Goal: Transaction & Acquisition: Purchase product/service

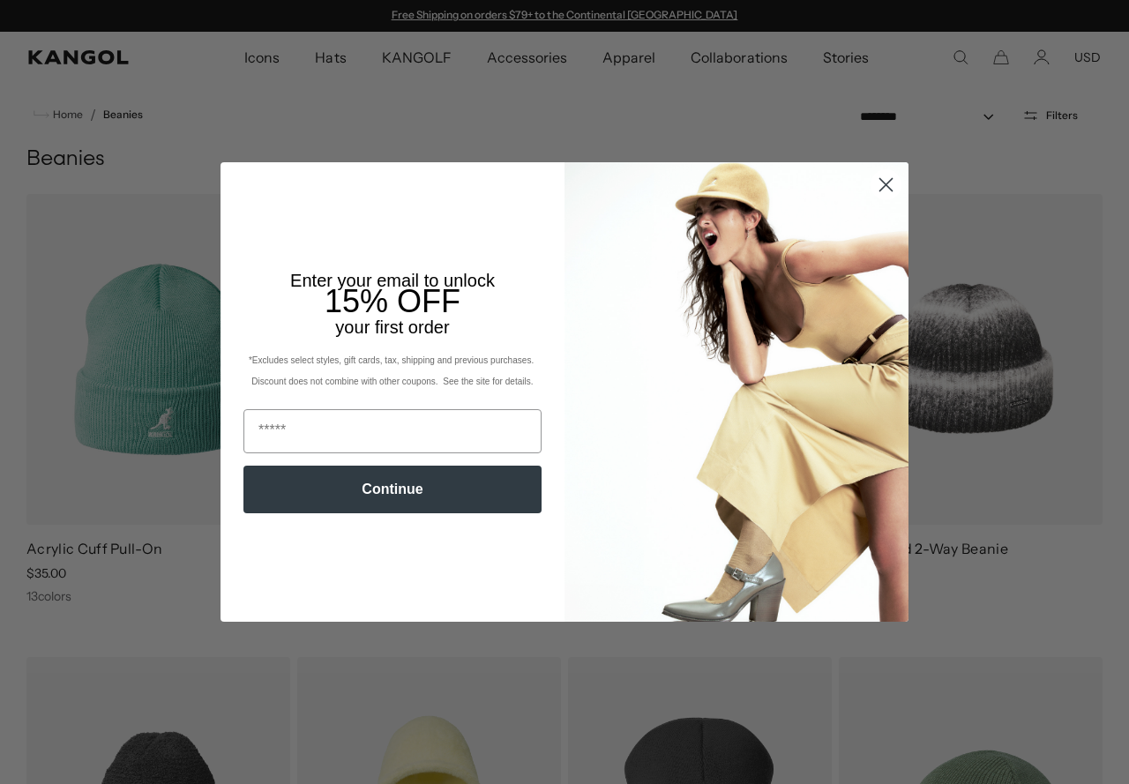
click at [878, 175] on circle "Close dialog" at bounding box center [885, 184] width 29 height 29
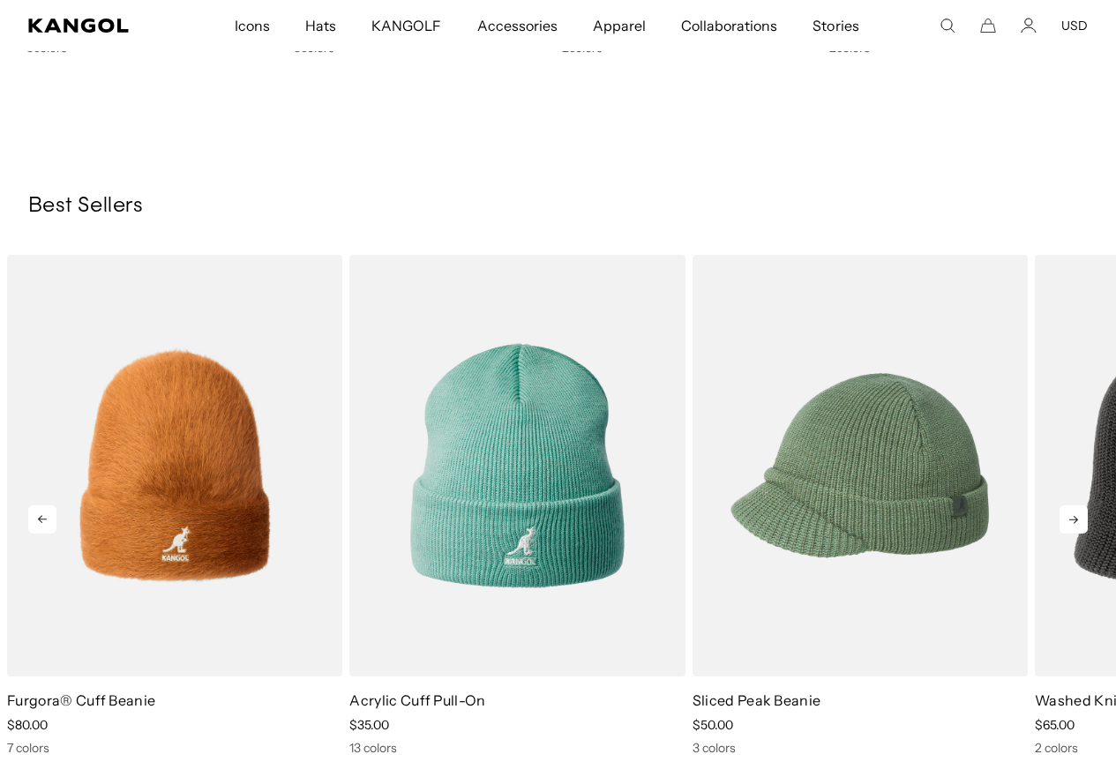
click at [1063, 515] on icon at bounding box center [1073, 519] width 28 height 28
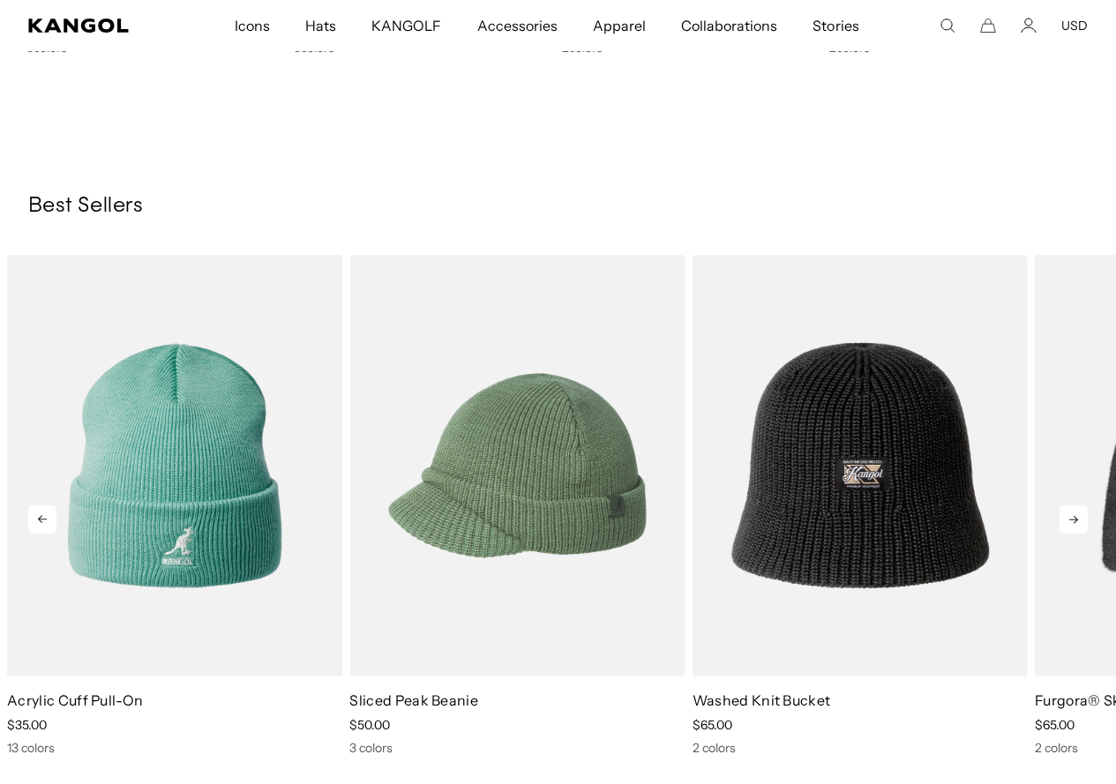
scroll to position [0, 363]
click at [1065, 511] on icon at bounding box center [1073, 519] width 28 height 28
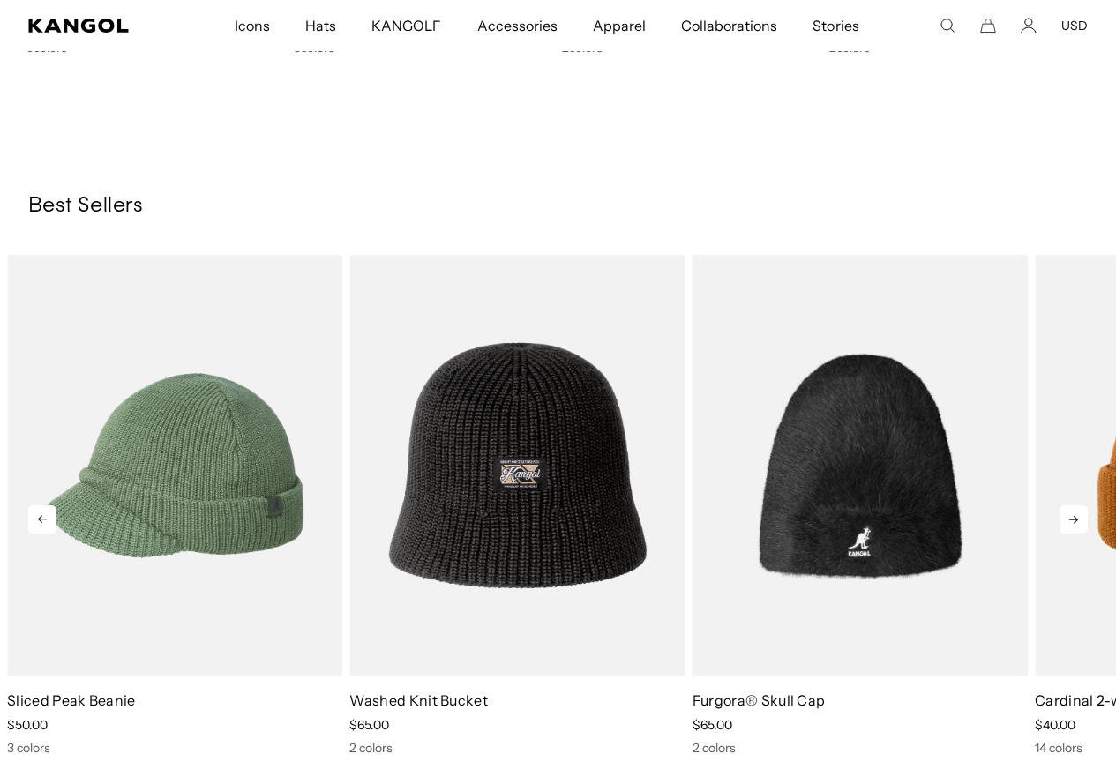
click at [1065, 511] on icon at bounding box center [1073, 519] width 28 height 28
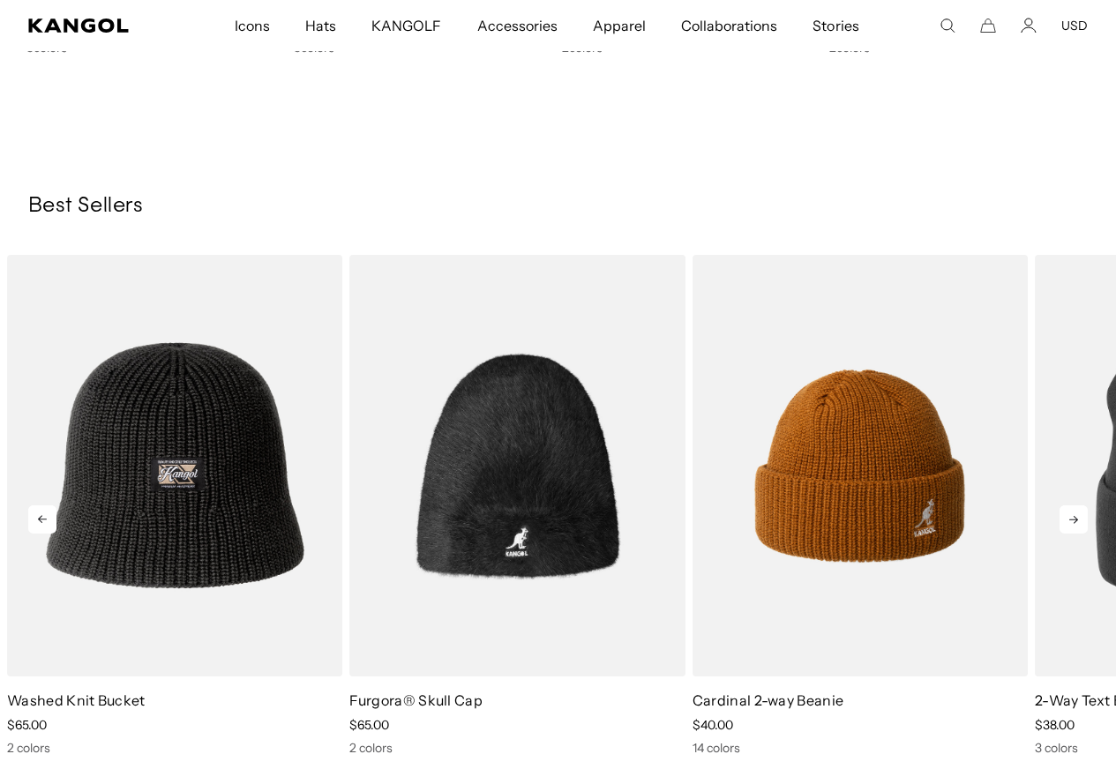
click at [1065, 511] on icon at bounding box center [1073, 519] width 28 height 28
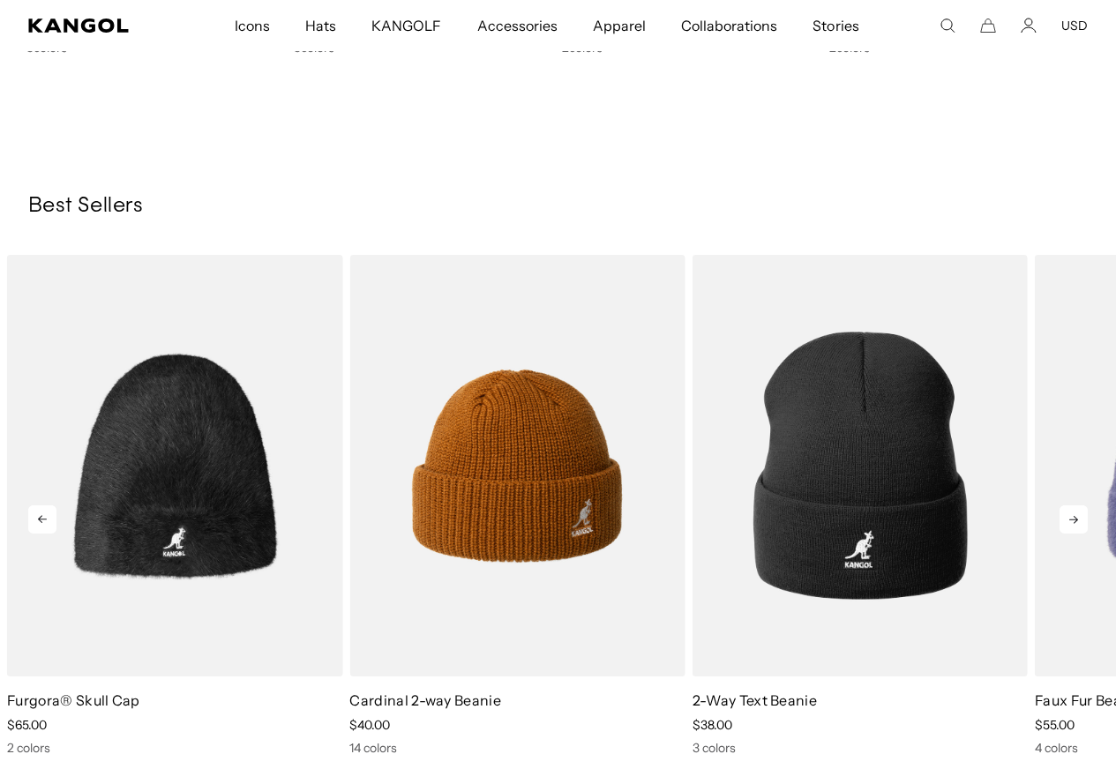
click at [1065, 511] on icon at bounding box center [1073, 519] width 28 height 28
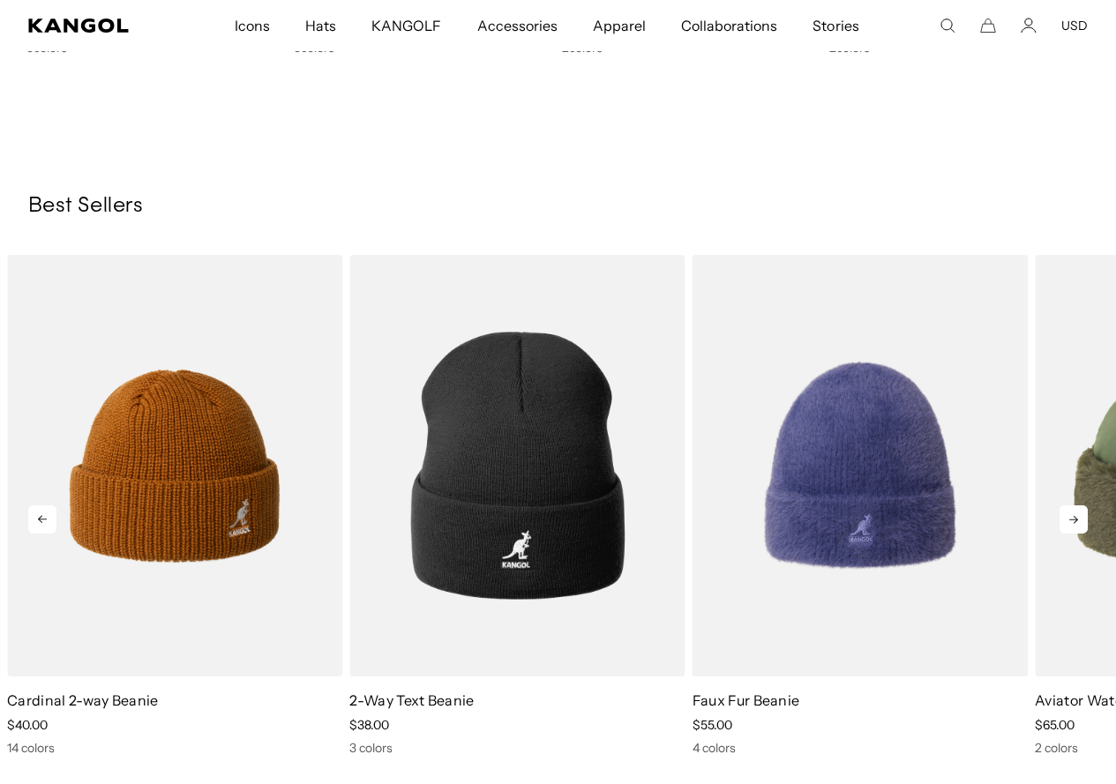
click at [1065, 511] on icon at bounding box center [1073, 519] width 28 height 28
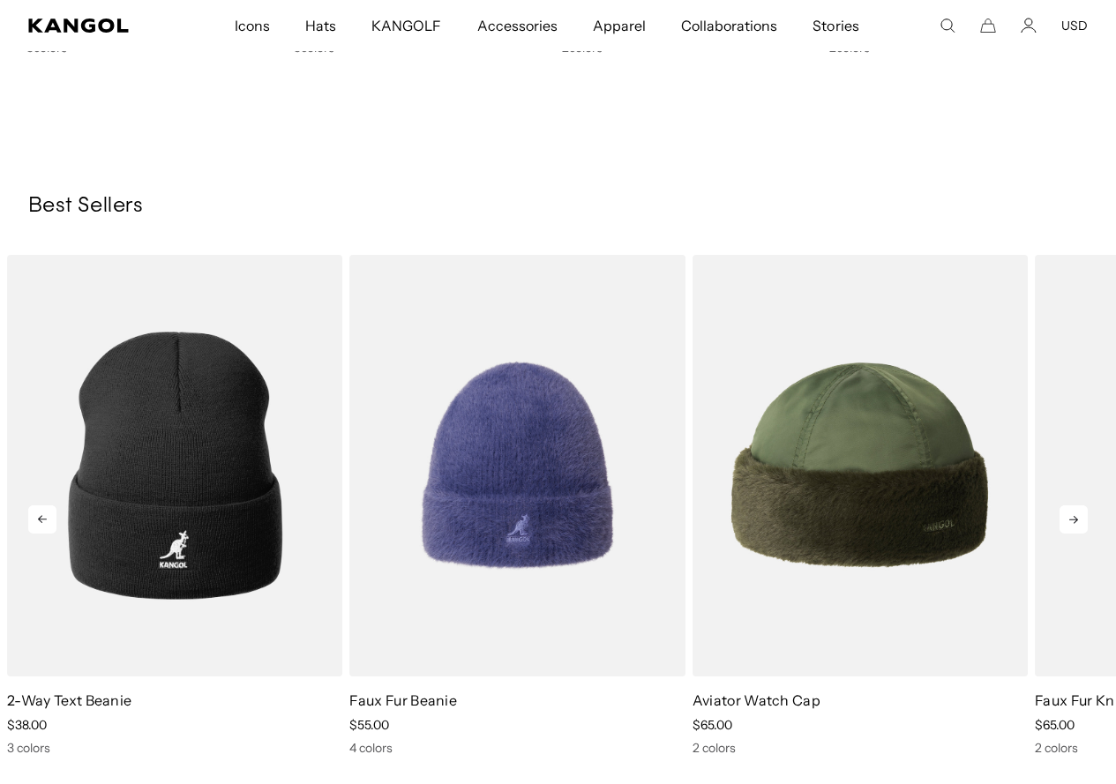
click at [1065, 511] on icon at bounding box center [1073, 519] width 28 height 28
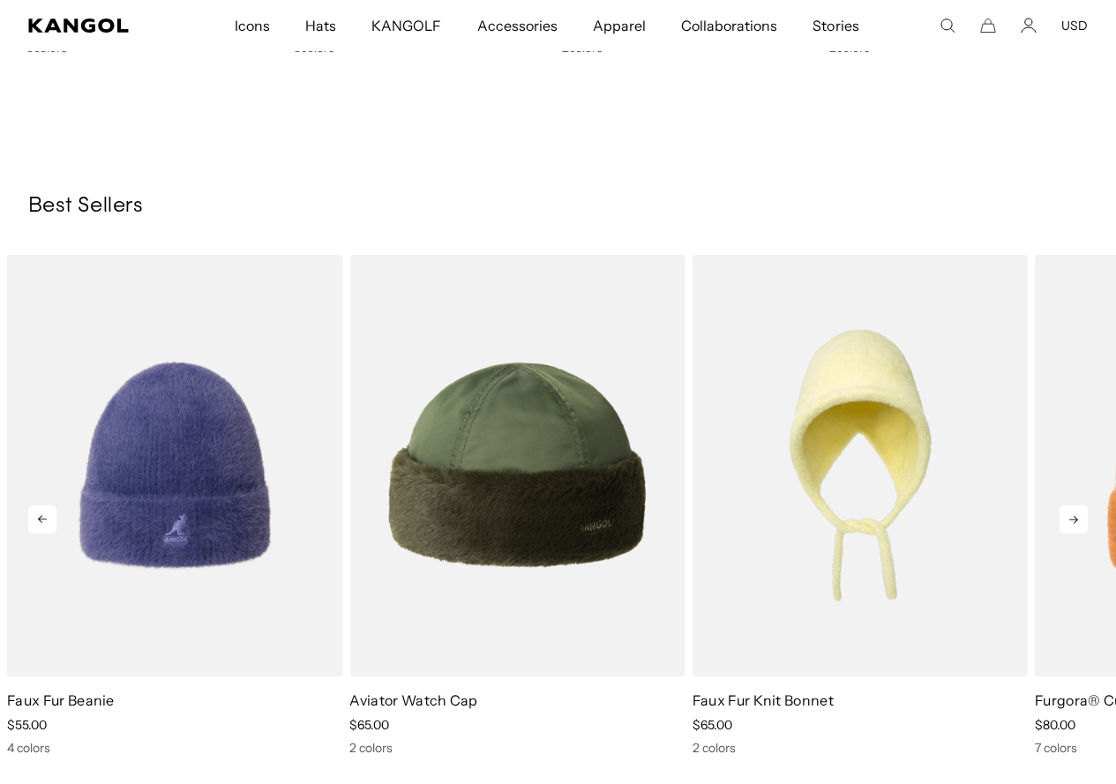
click at [1065, 511] on icon at bounding box center [1073, 519] width 28 height 28
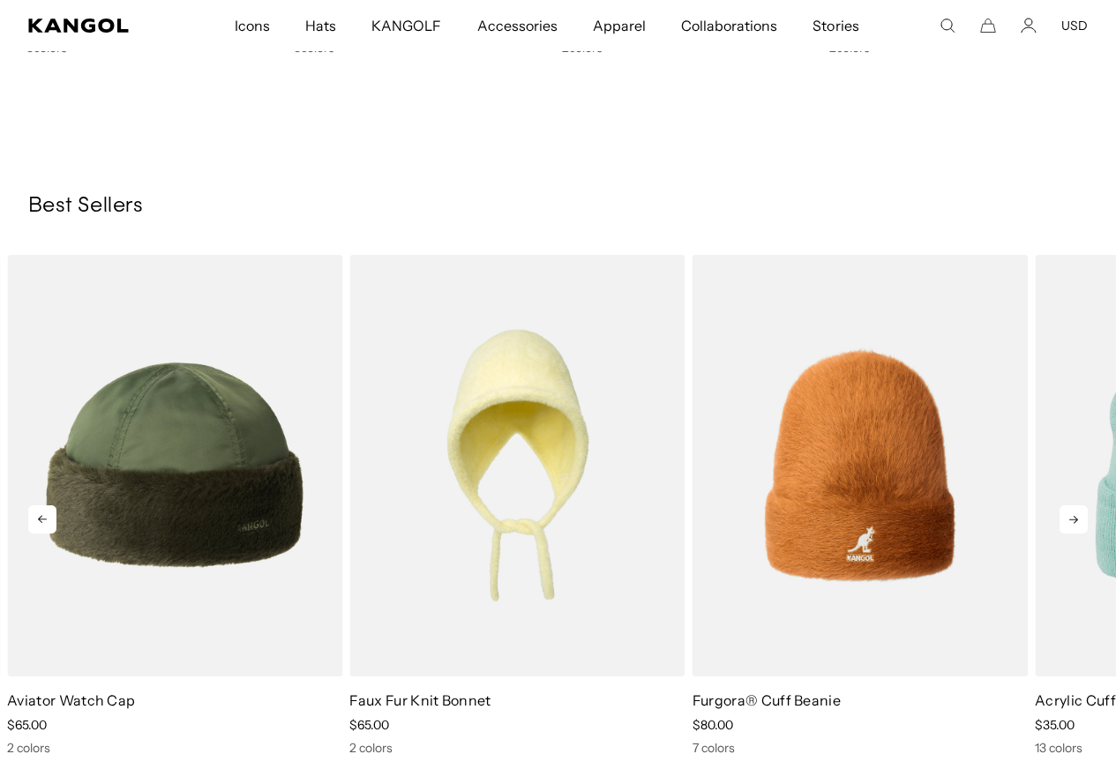
click at [1065, 511] on icon at bounding box center [1073, 519] width 28 height 28
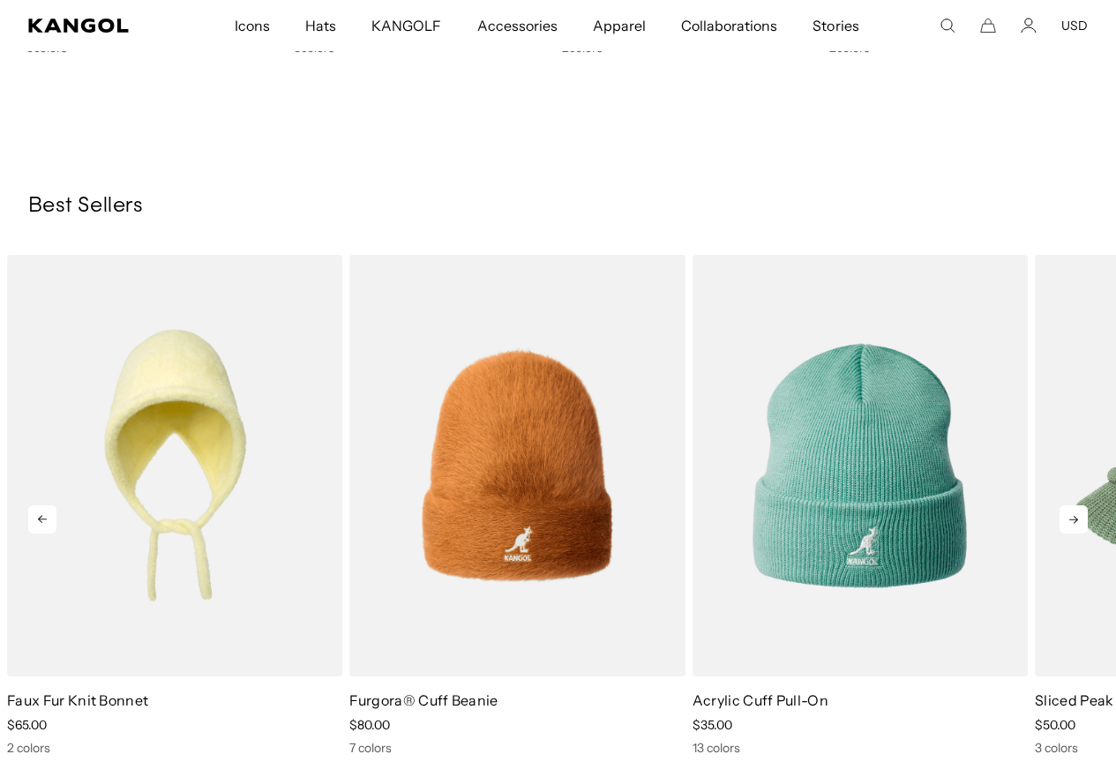
click at [1065, 511] on icon at bounding box center [1073, 519] width 28 height 28
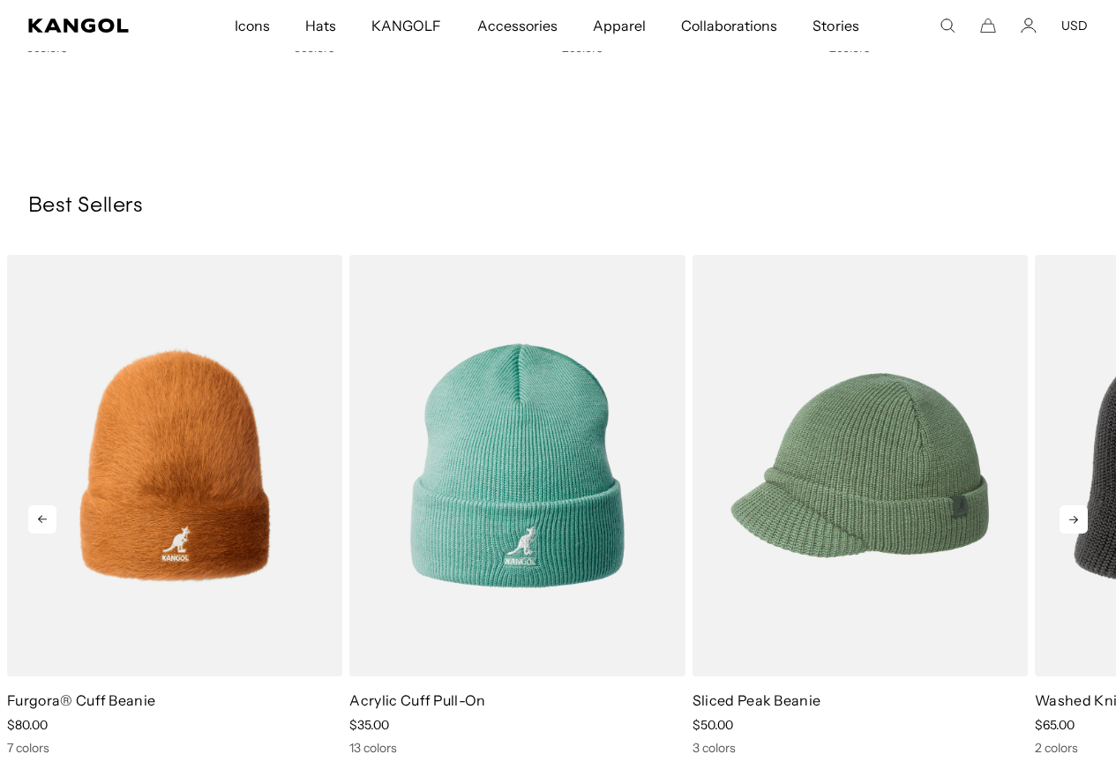
click at [1065, 511] on icon at bounding box center [1073, 519] width 28 height 28
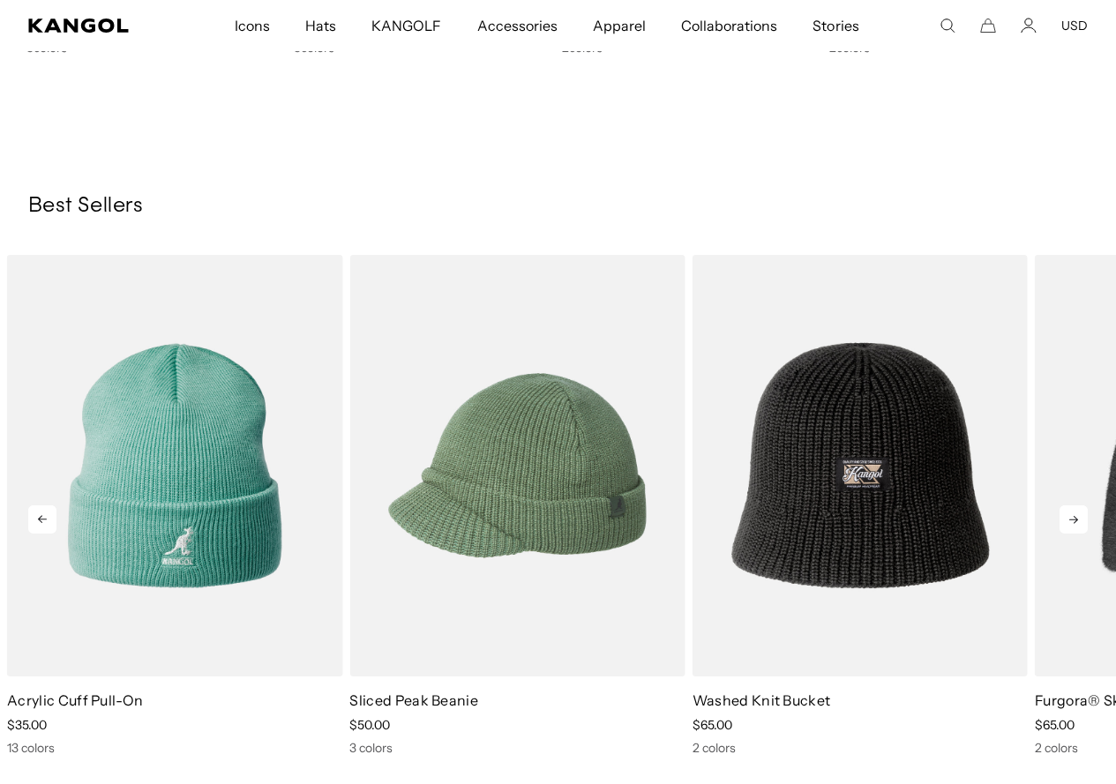
click at [1065, 511] on icon at bounding box center [1073, 519] width 28 height 28
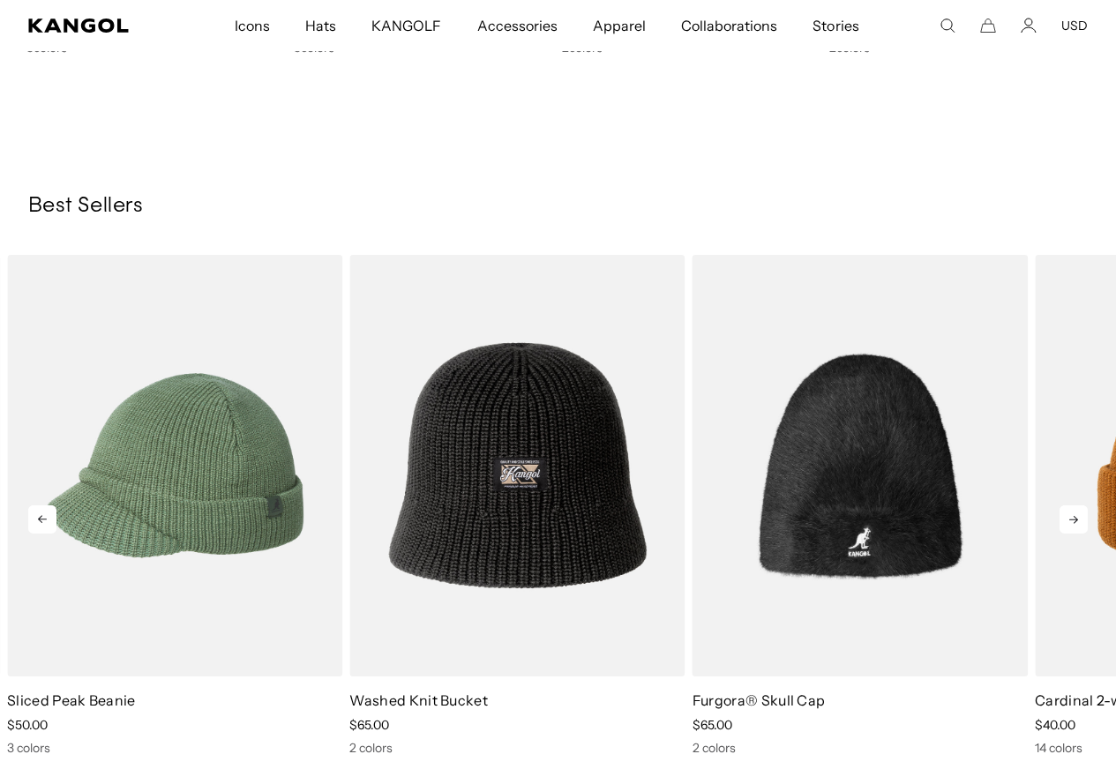
click at [1065, 511] on icon at bounding box center [1073, 519] width 28 height 28
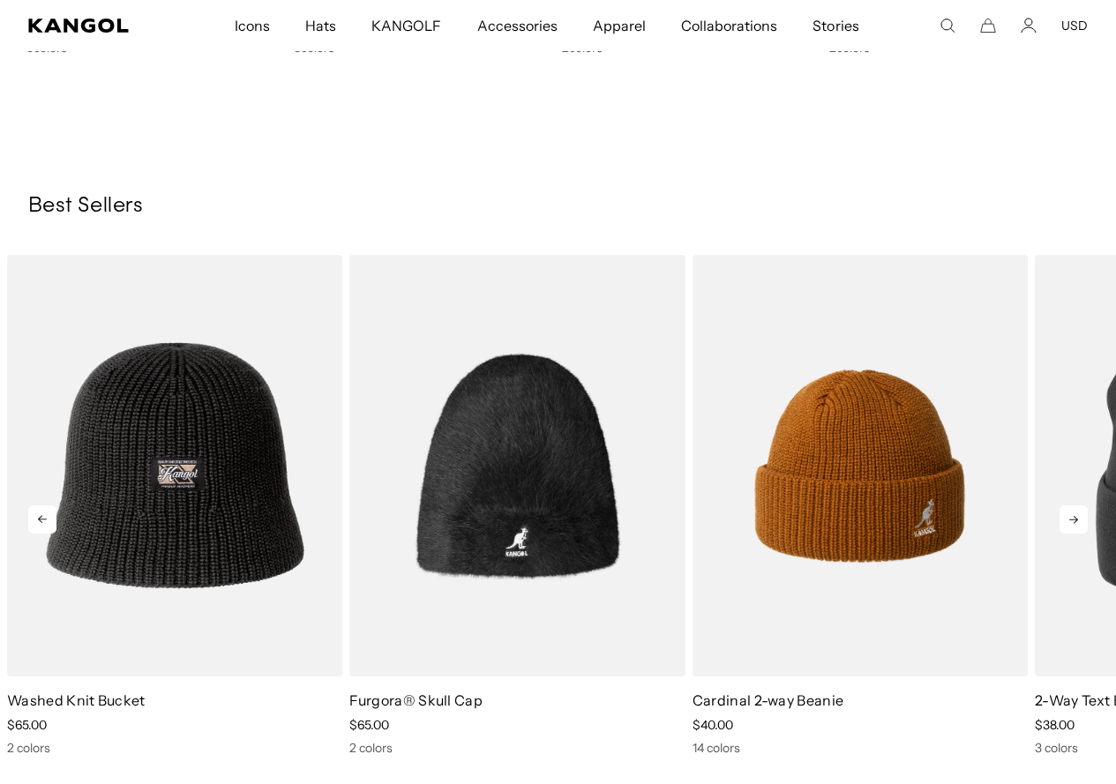
click at [1065, 511] on icon at bounding box center [1073, 519] width 28 height 28
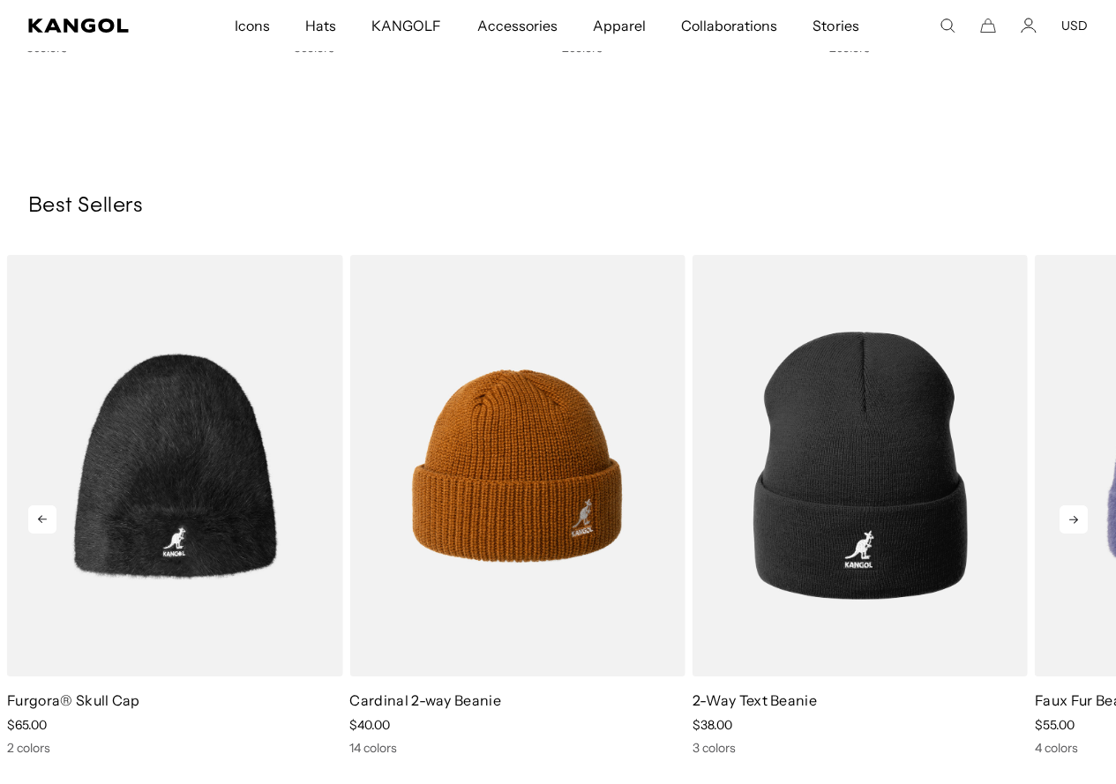
click at [1065, 511] on icon at bounding box center [1073, 519] width 28 height 28
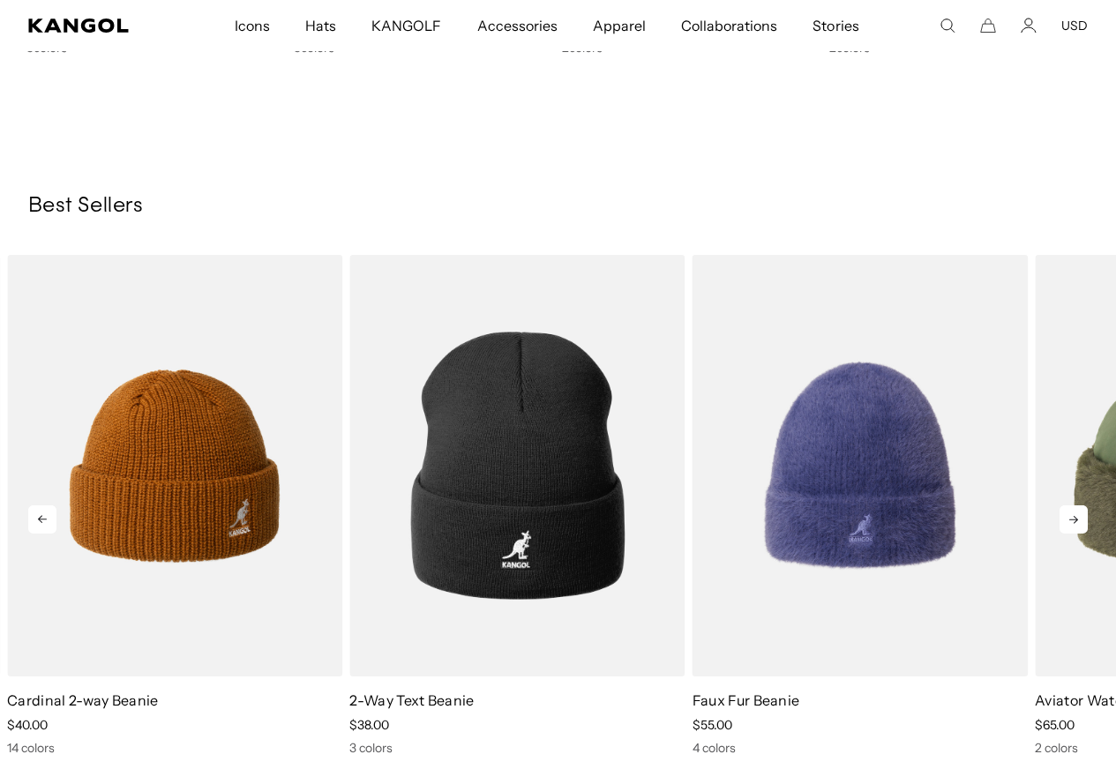
click at [1065, 511] on icon at bounding box center [1073, 519] width 28 height 28
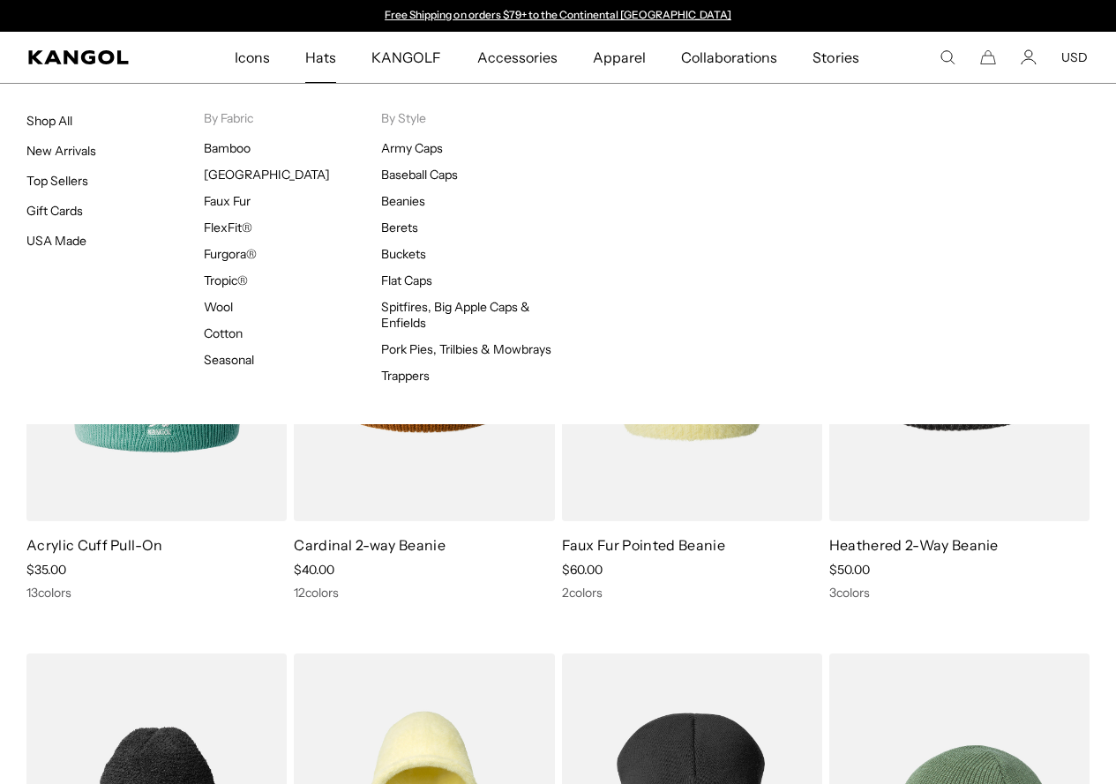
click at [323, 62] on span "Hats" at bounding box center [320, 57] width 31 height 51
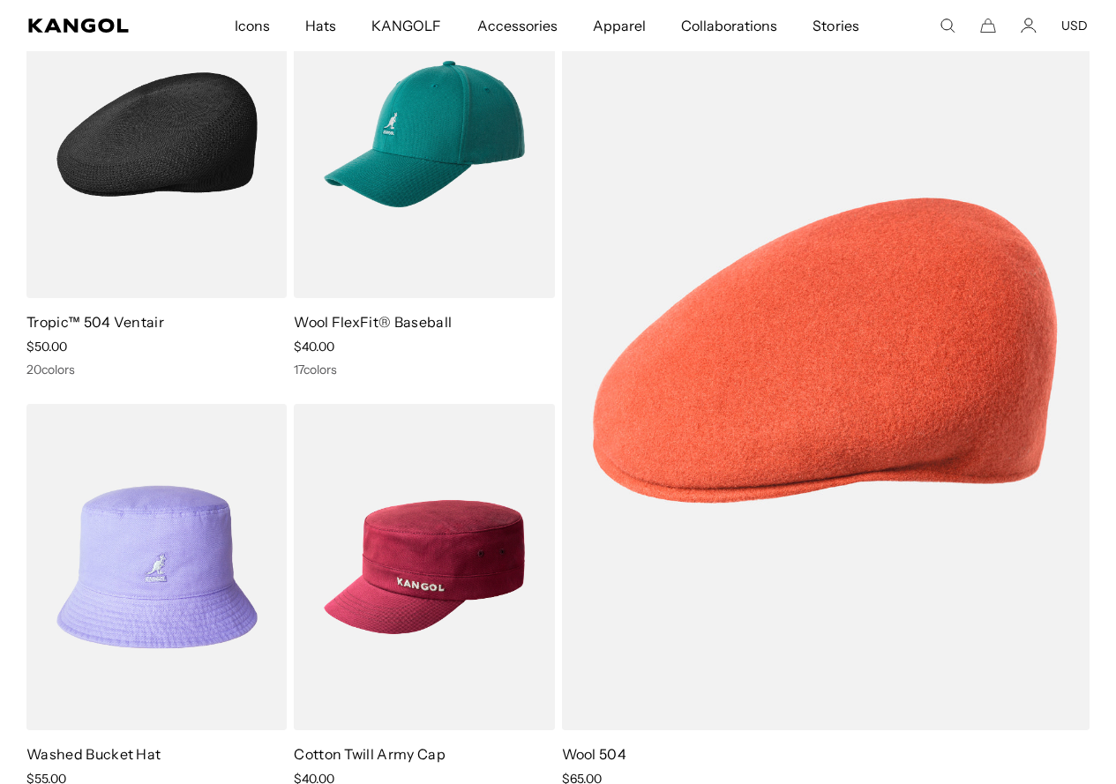
scroll to position [88, 0]
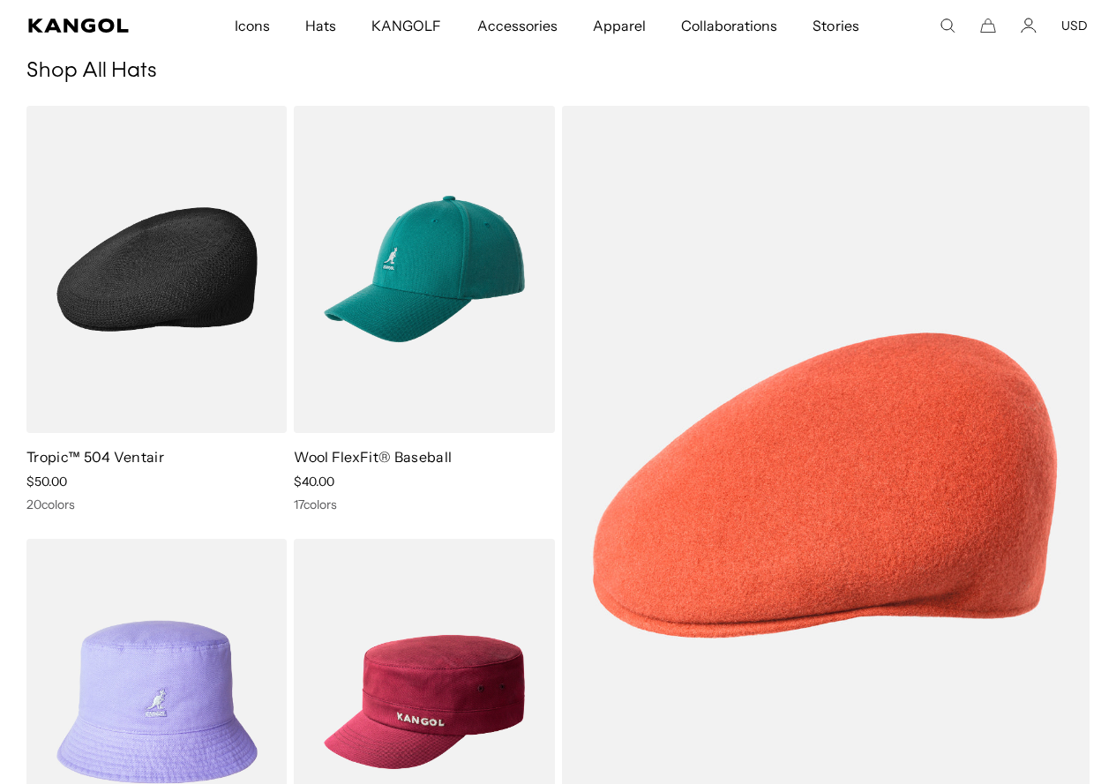
click at [183, 264] on img at bounding box center [156, 269] width 260 height 327
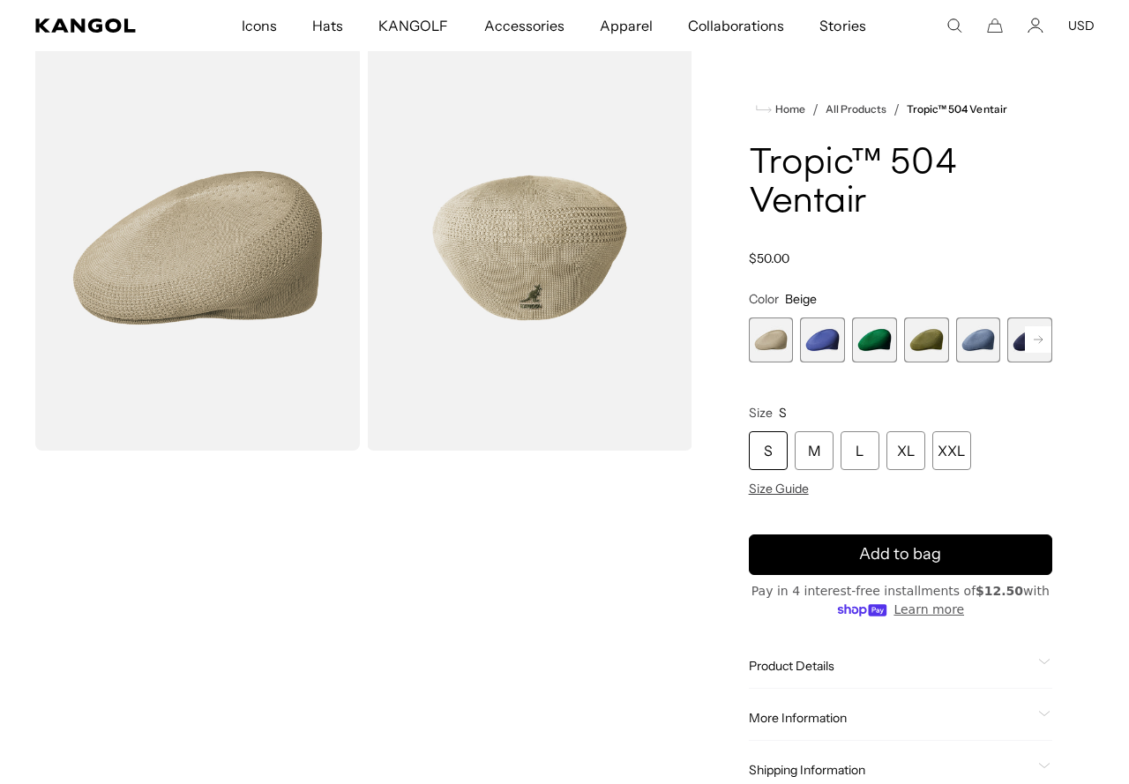
scroll to position [265, 0]
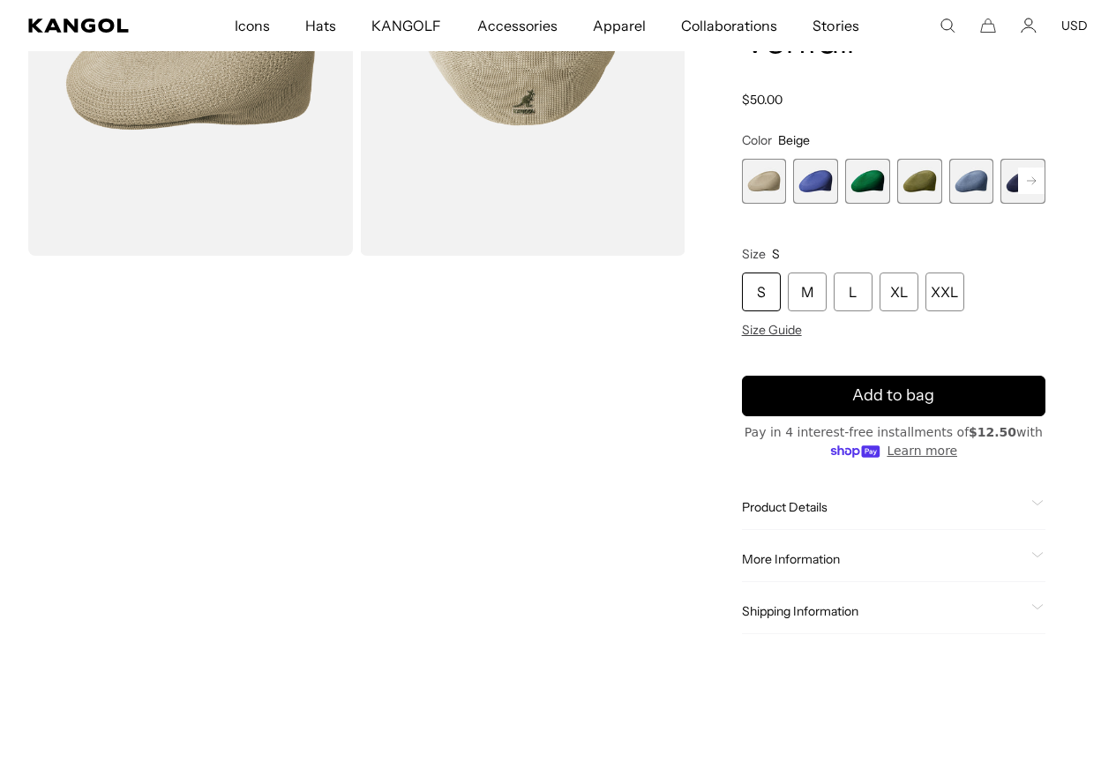
click at [214, 432] on video "Gallery Viewer" at bounding box center [190, 466] width 325 height 406
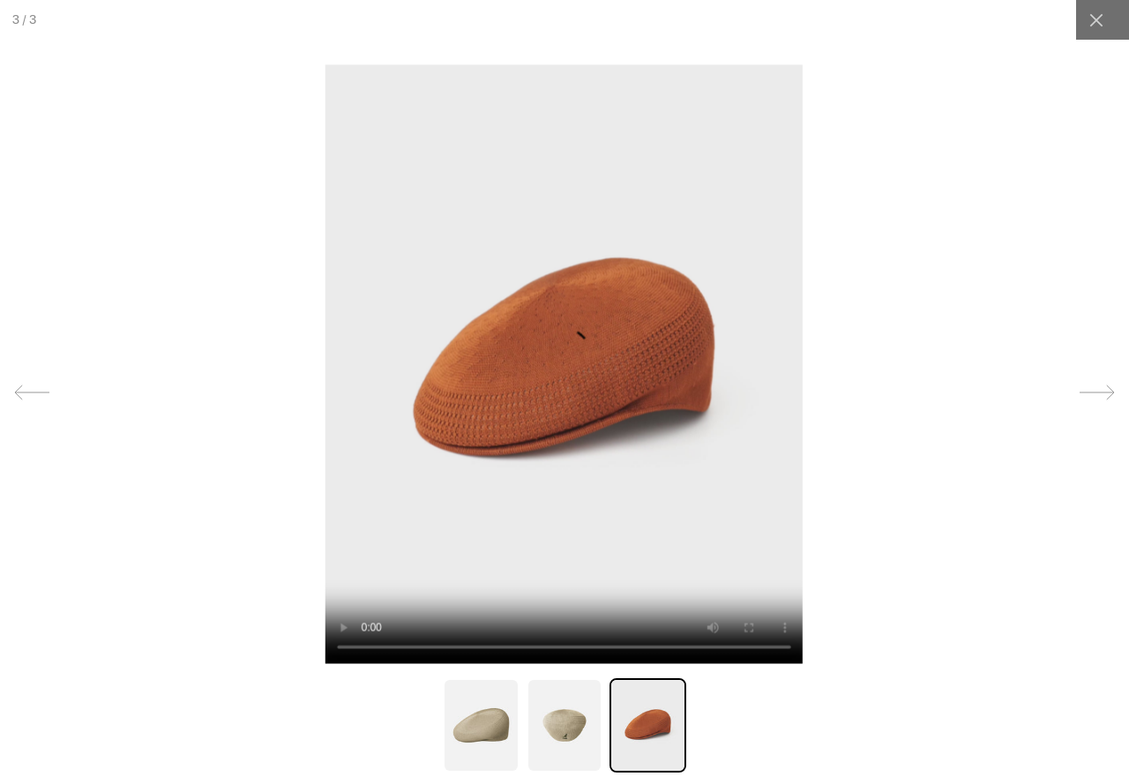
scroll to position [0, 363]
click at [572, 377] on video at bounding box center [564, 364] width 478 height 600
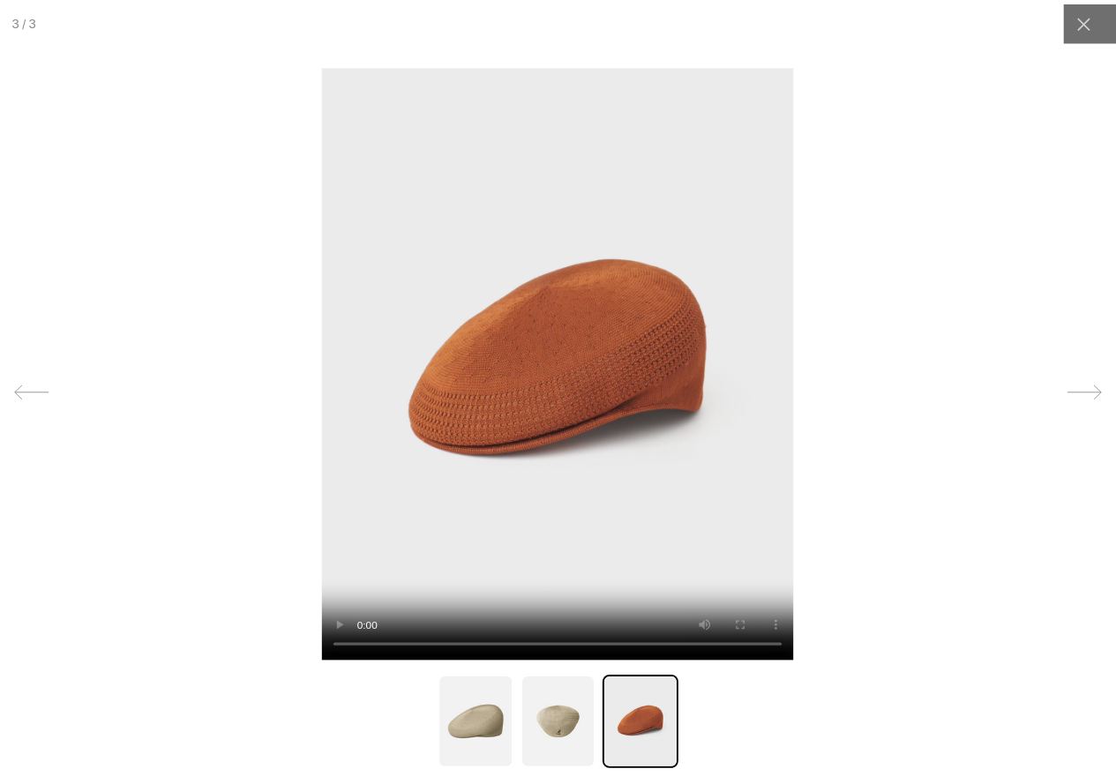
scroll to position [0, 0]
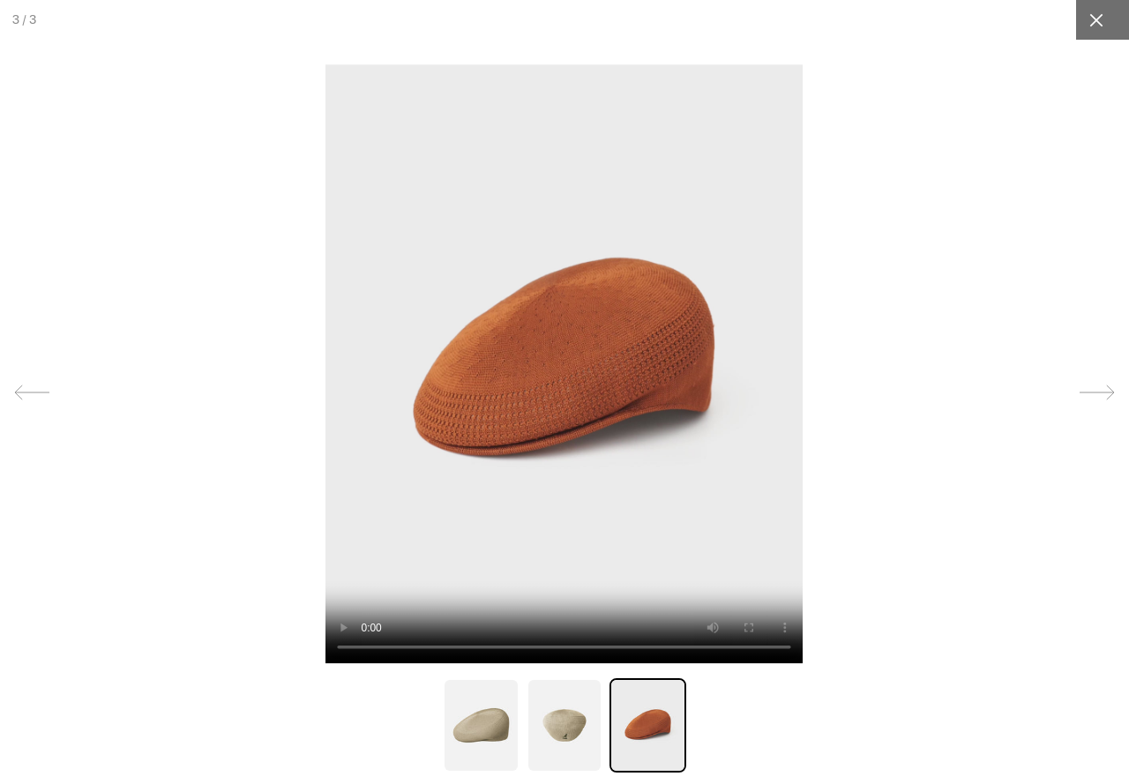
click at [1087, 22] on icon at bounding box center [1096, 20] width 18 height 18
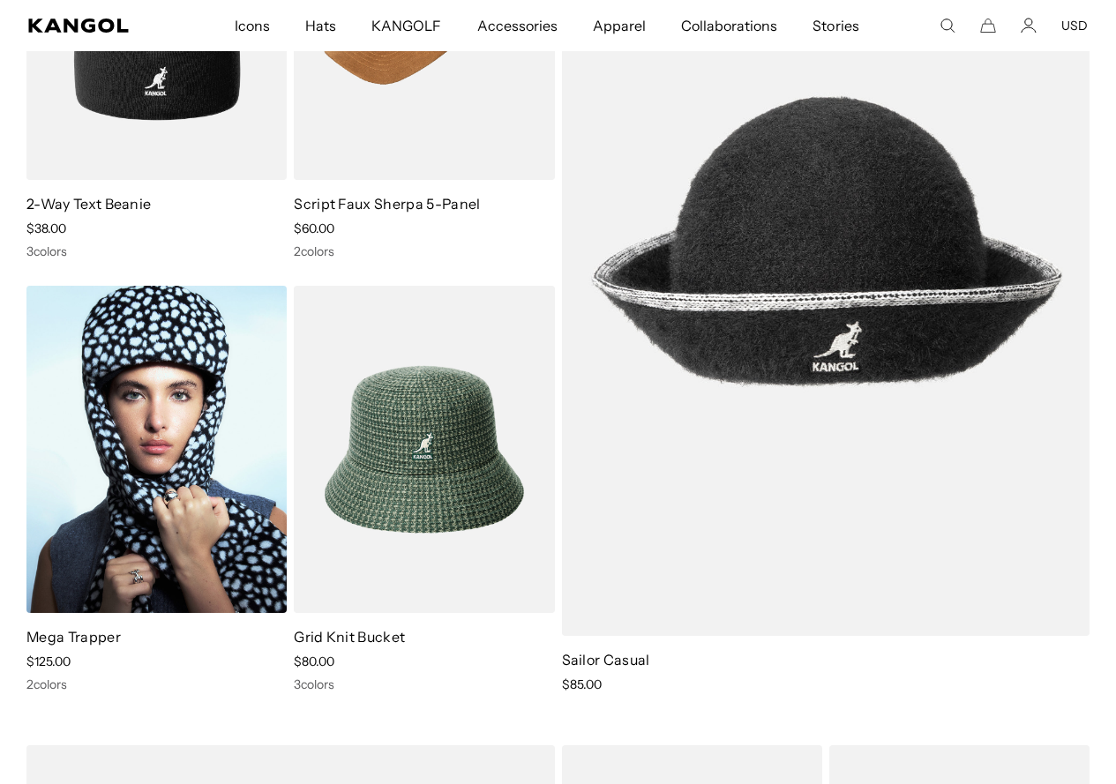
click at [221, 323] on img at bounding box center [156, 449] width 260 height 327
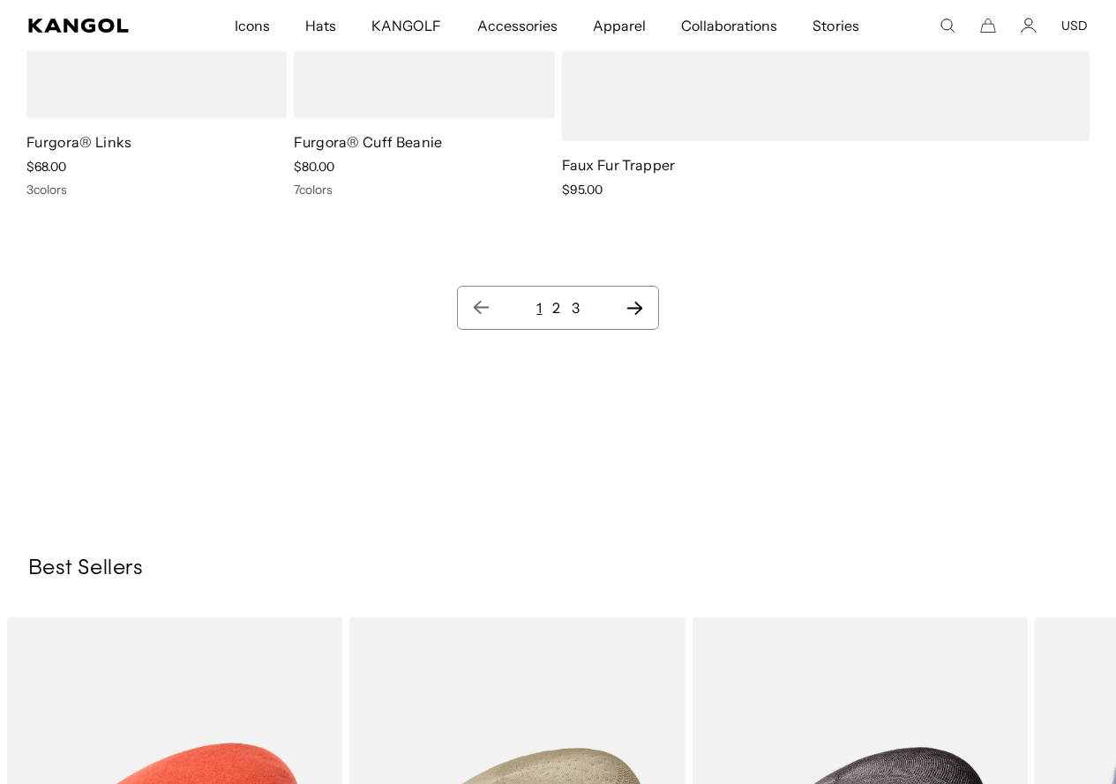
click at [558, 310] on link "2" at bounding box center [556, 308] width 8 height 18
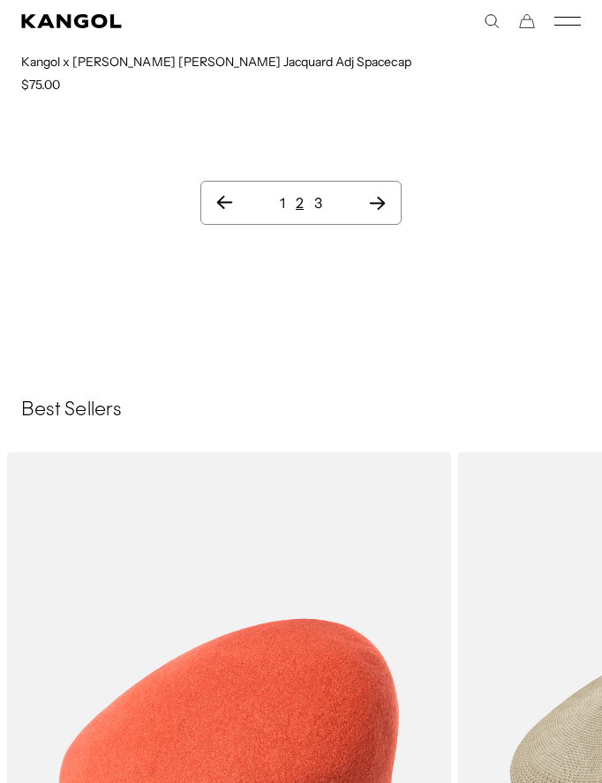
click at [320, 194] on link "3" at bounding box center [318, 203] width 8 height 18
